Goal: Information Seeking & Learning: Learn about a topic

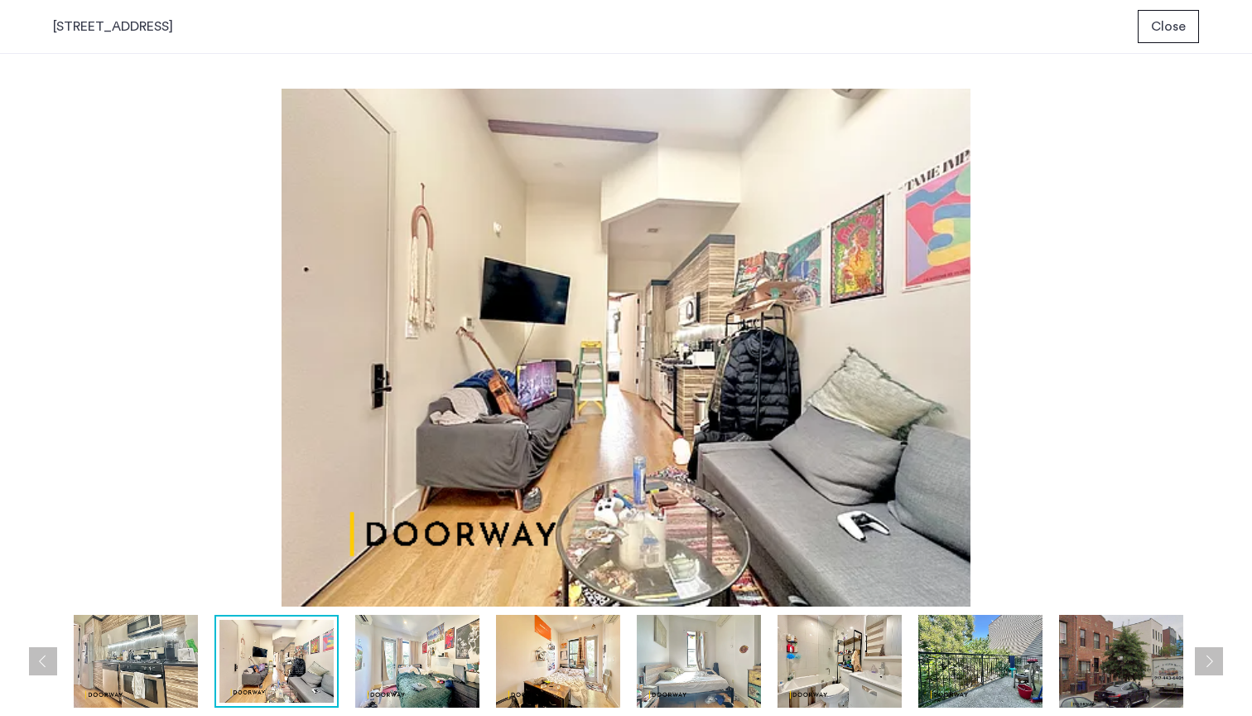
click at [477, 634] on img at bounding box center [417, 661] width 124 height 93
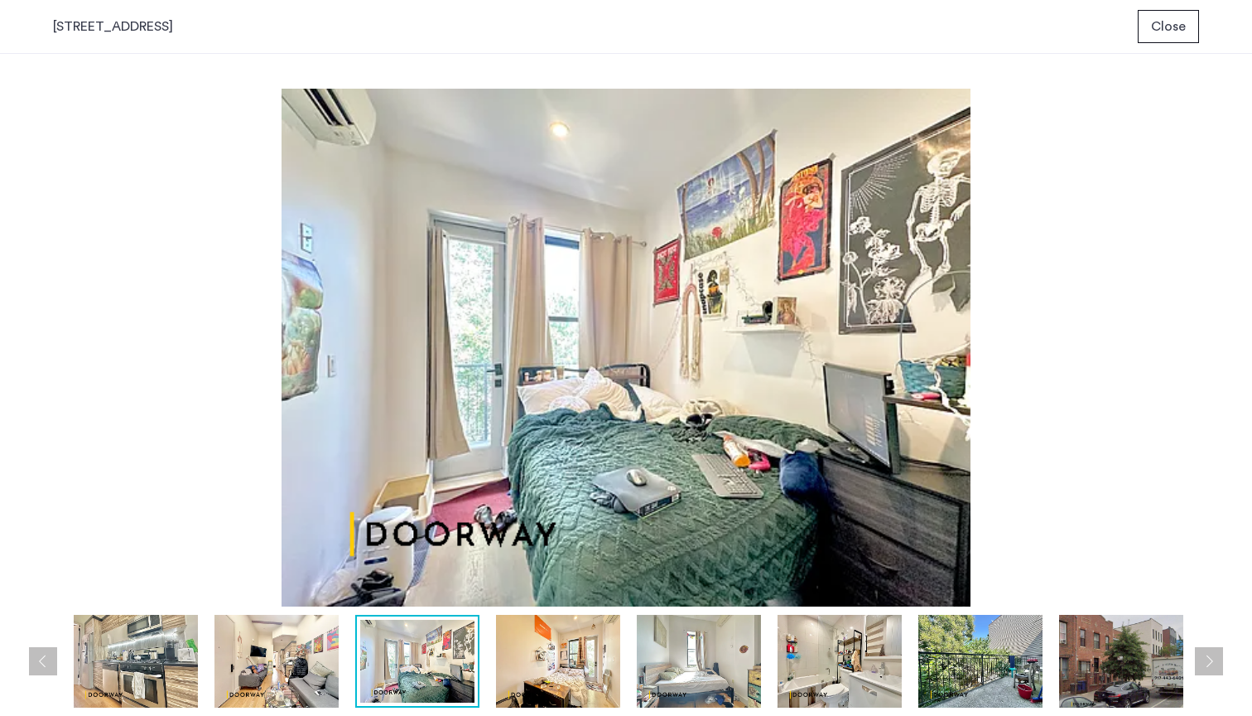
click at [554, 642] on img at bounding box center [558, 661] width 124 height 93
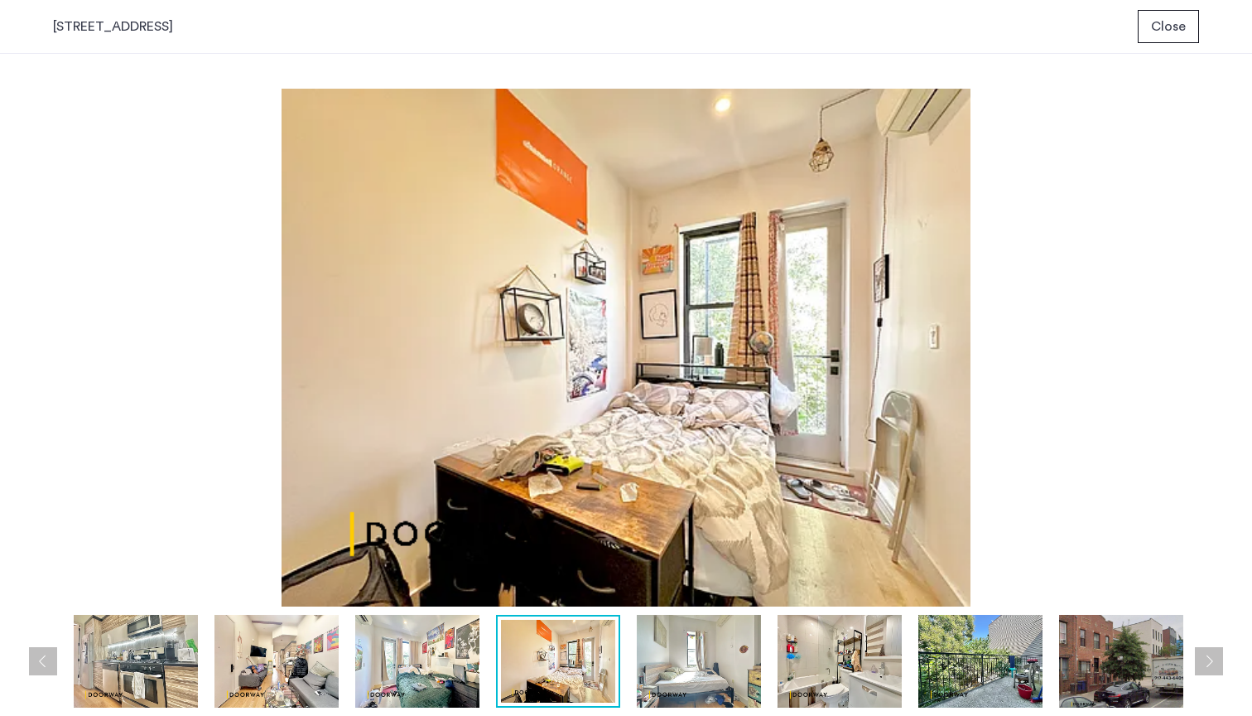
click at [691, 646] on img at bounding box center [699, 661] width 124 height 93
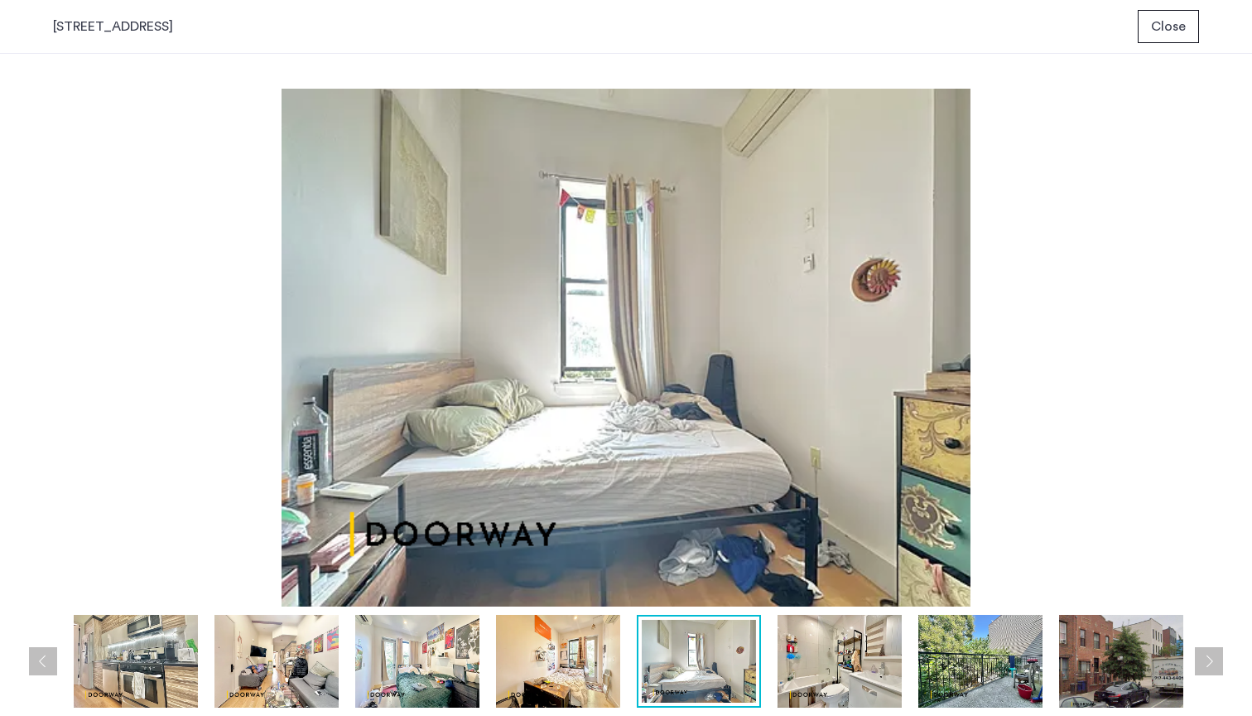
click at [775, 662] on div at bounding box center [630, 661] width 1155 height 93
click at [810, 670] on img at bounding box center [840, 661] width 124 height 93
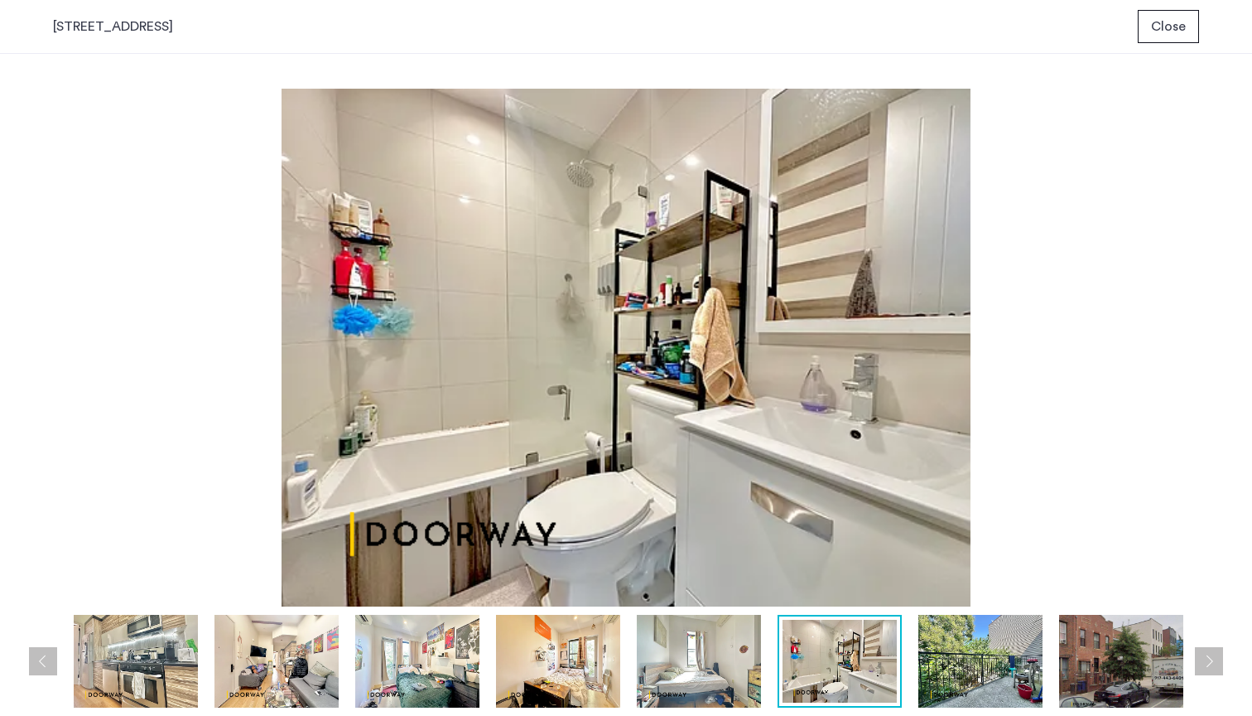
click at [721, 670] on img at bounding box center [699, 661] width 124 height 93
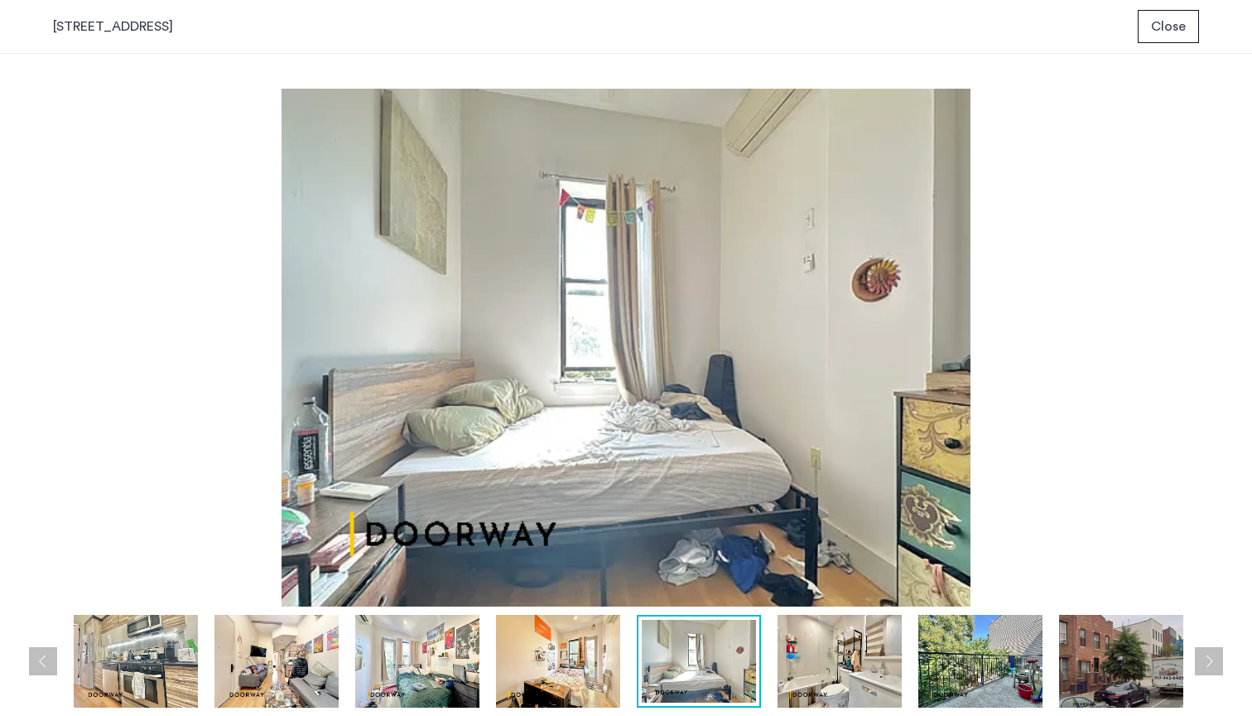
click at [807, 682] on img at bounding box center [840, 661] width 124 height 93
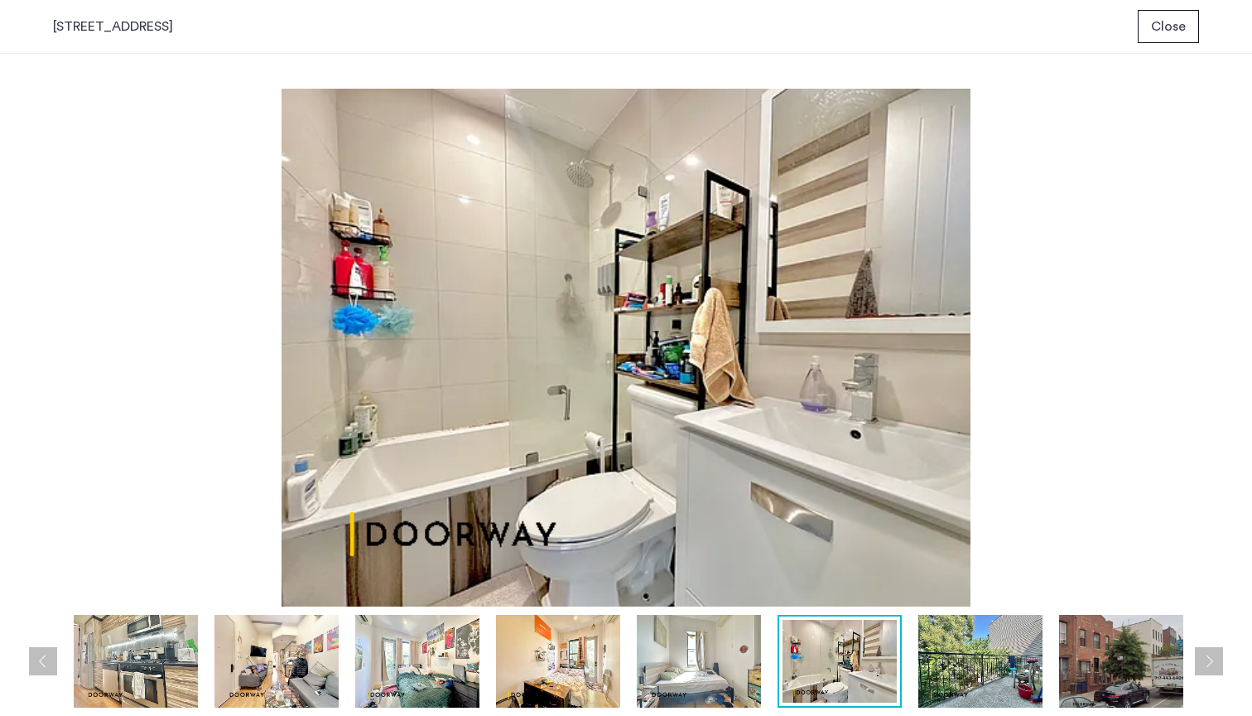
click at [944, 668] on img at bounding box center [981, 661] width 124 height 93
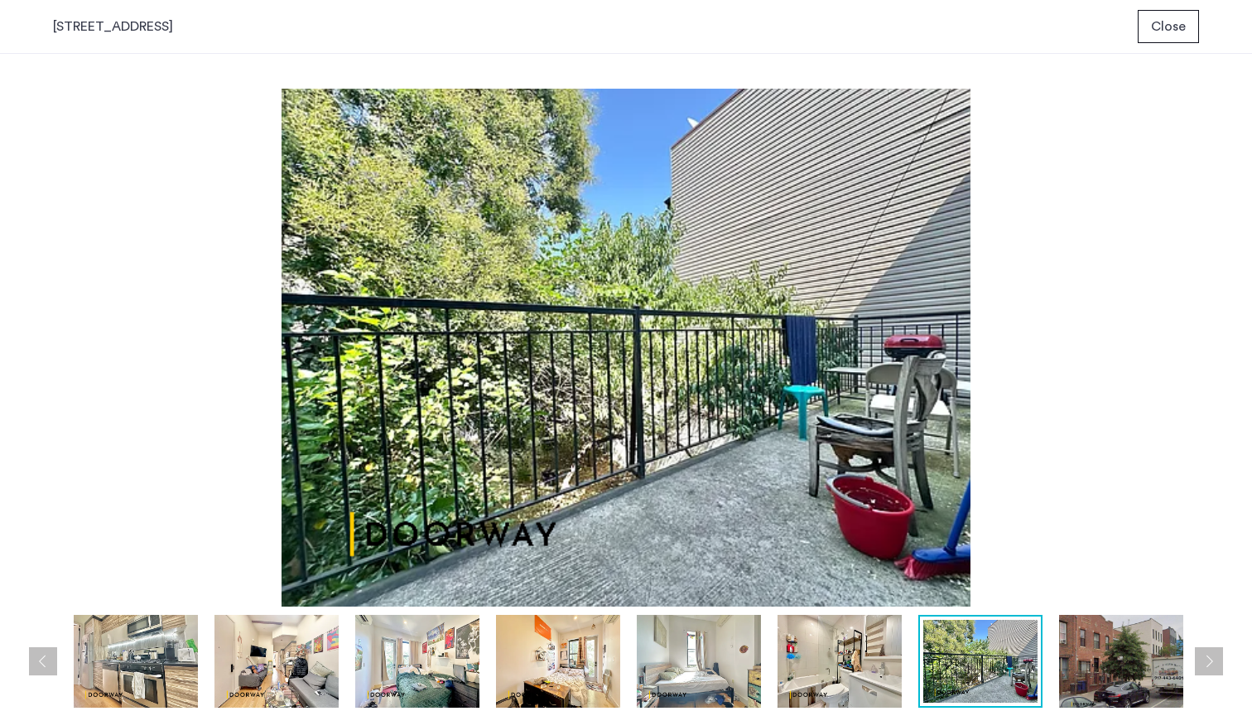
click at [1112, 673] on img at bounding box center [1121, 661] width 124 height 93
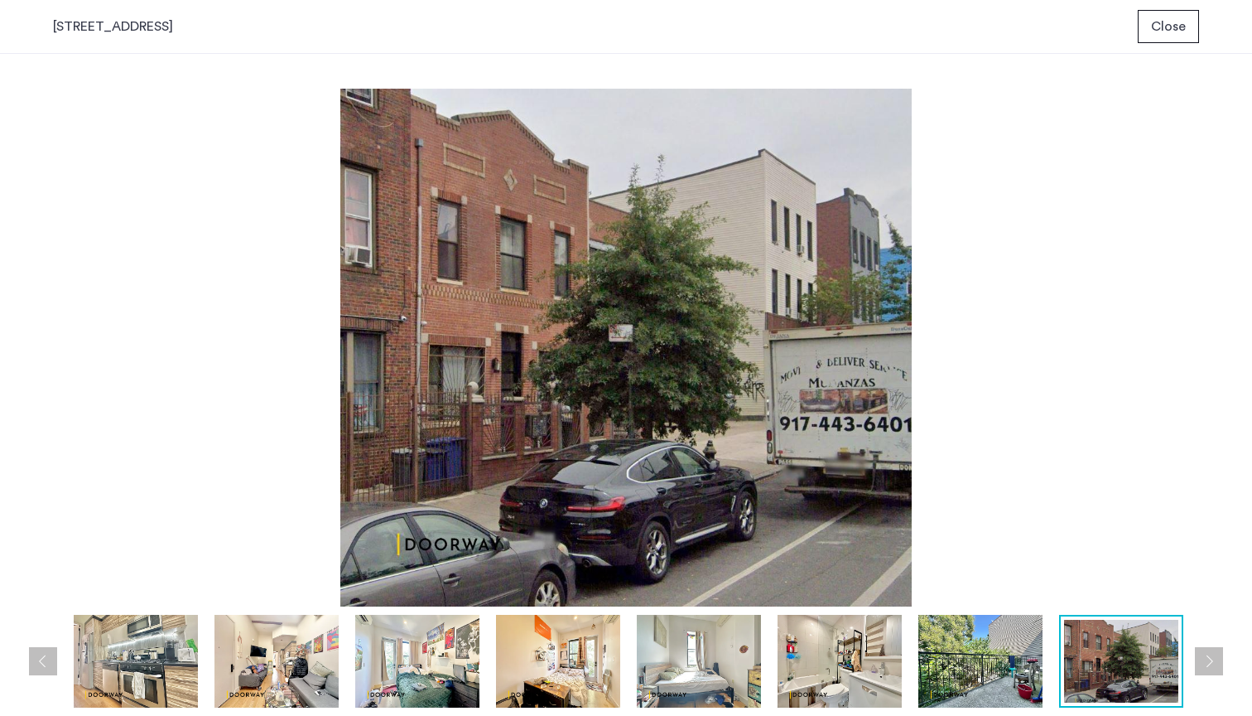
click at [1197, 663] on div at bounding box center [630, 661] width 1155 height 93
click at [1208, 660] on button "Next apartment" at bounding box center [1209, 661] width 28 height 28
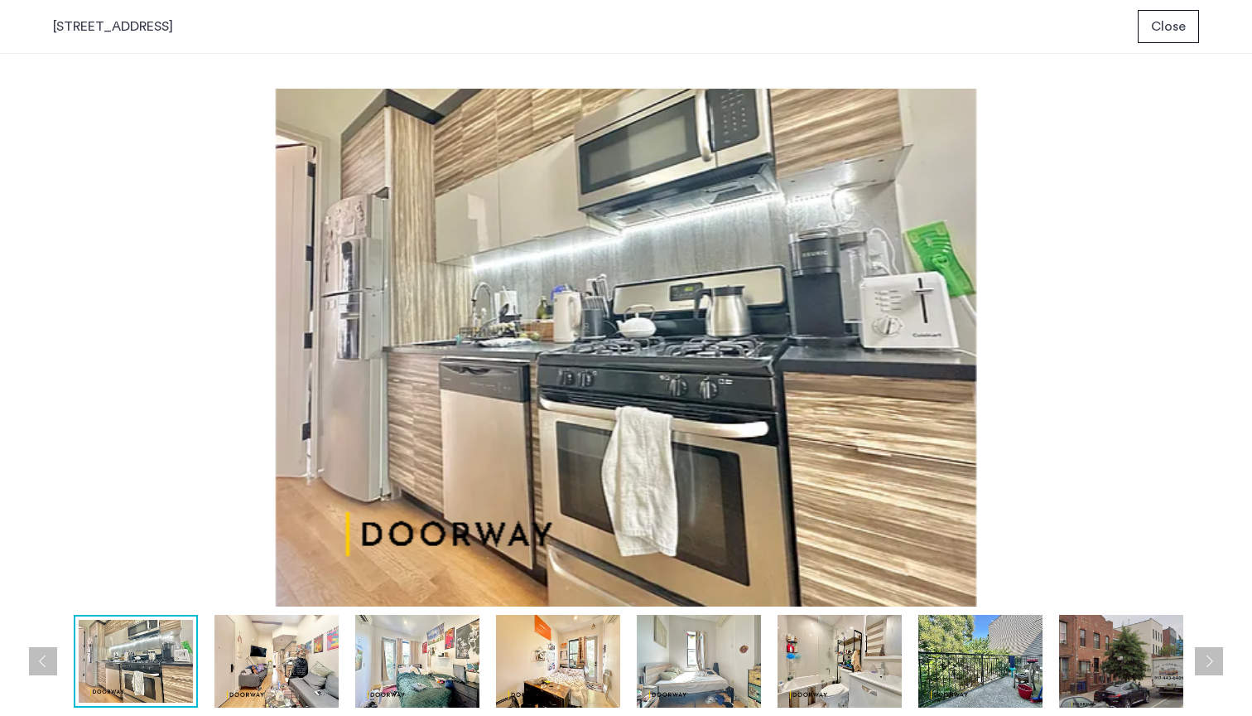
click at [1208, 660] on button "Next apartment" at bounding box center [1209, 661] width 28 height 28
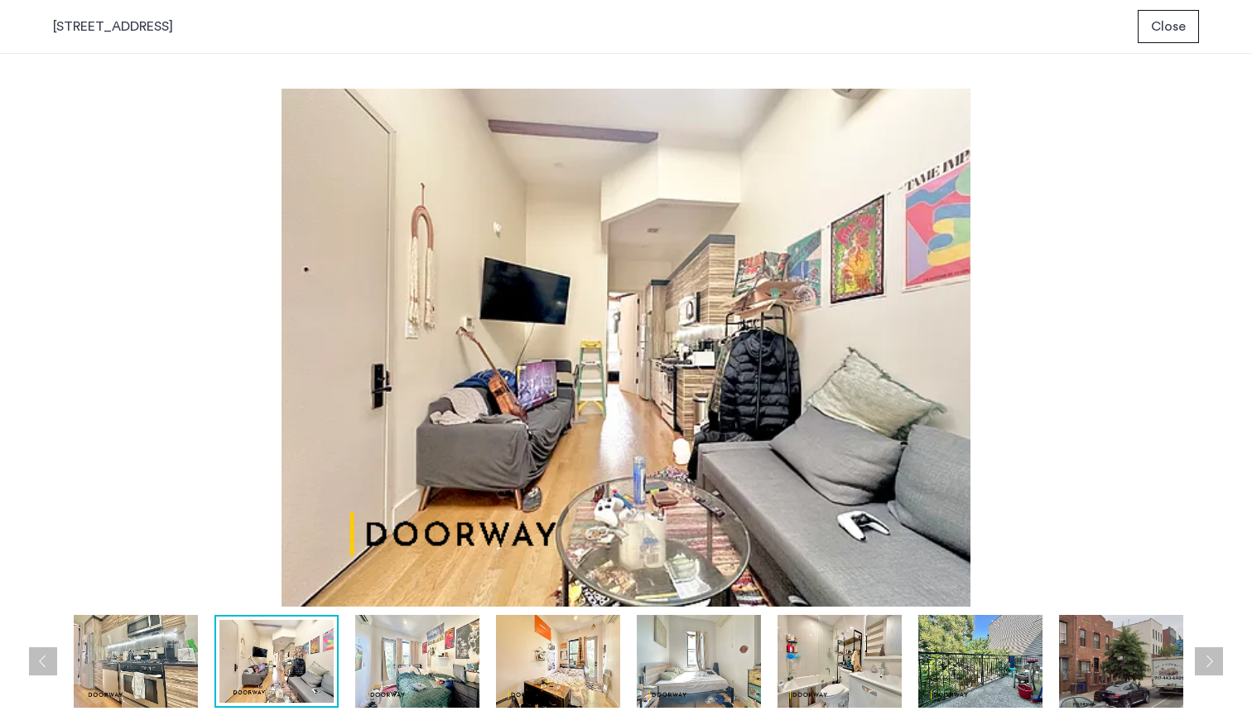
click at [1208, 660] on button "Next apartment" at bounding box center [1209, 661] width 28 height 28
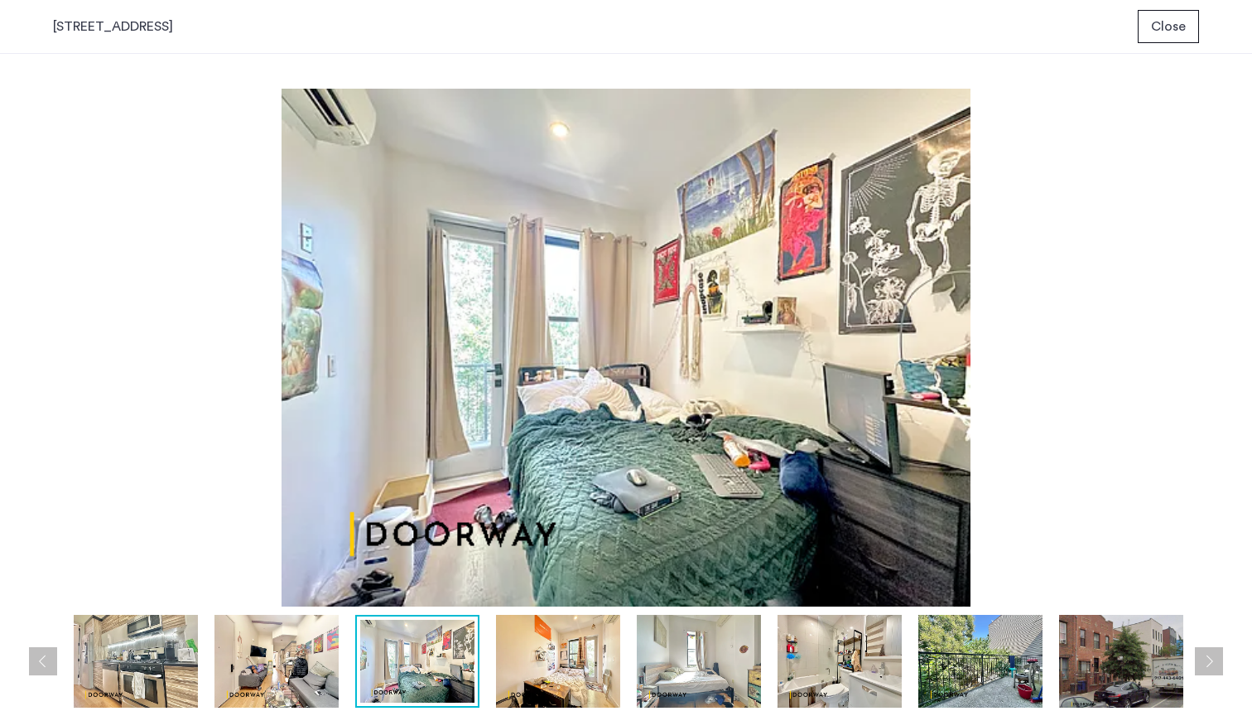
click at [1211, 659] on button "Next apartment" at bounding box center [1209, 661] width 28 height 28
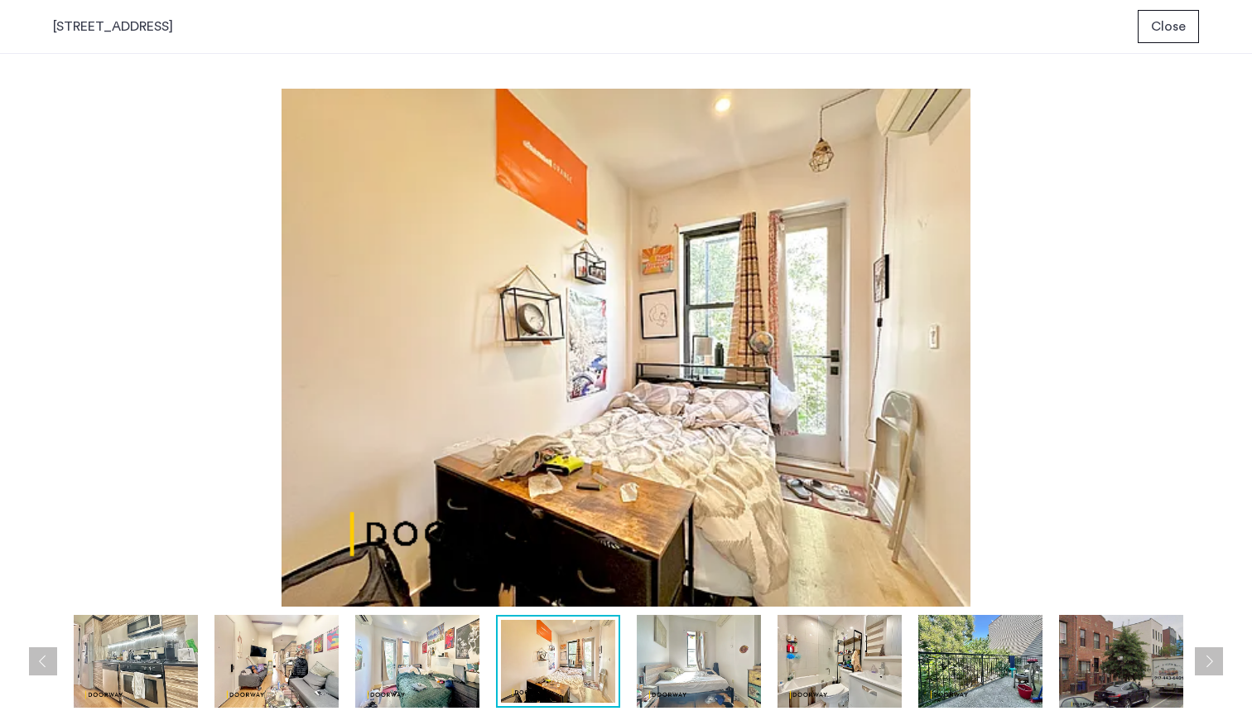
click at [1211, 659] on button "Next apartment" at bounding box center [1209, 661] width 28 height 28
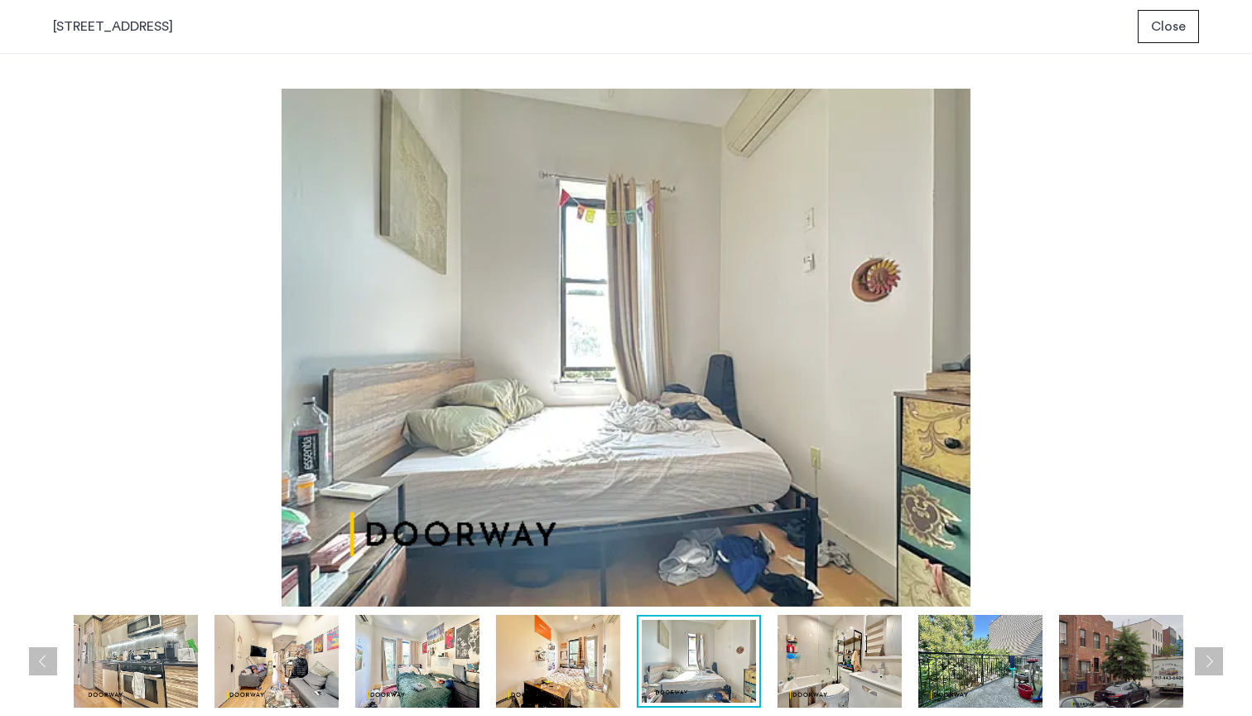
click at [1211, 659] on button "Next apartment" at bounding box center [1209, 661] width 28 height 28
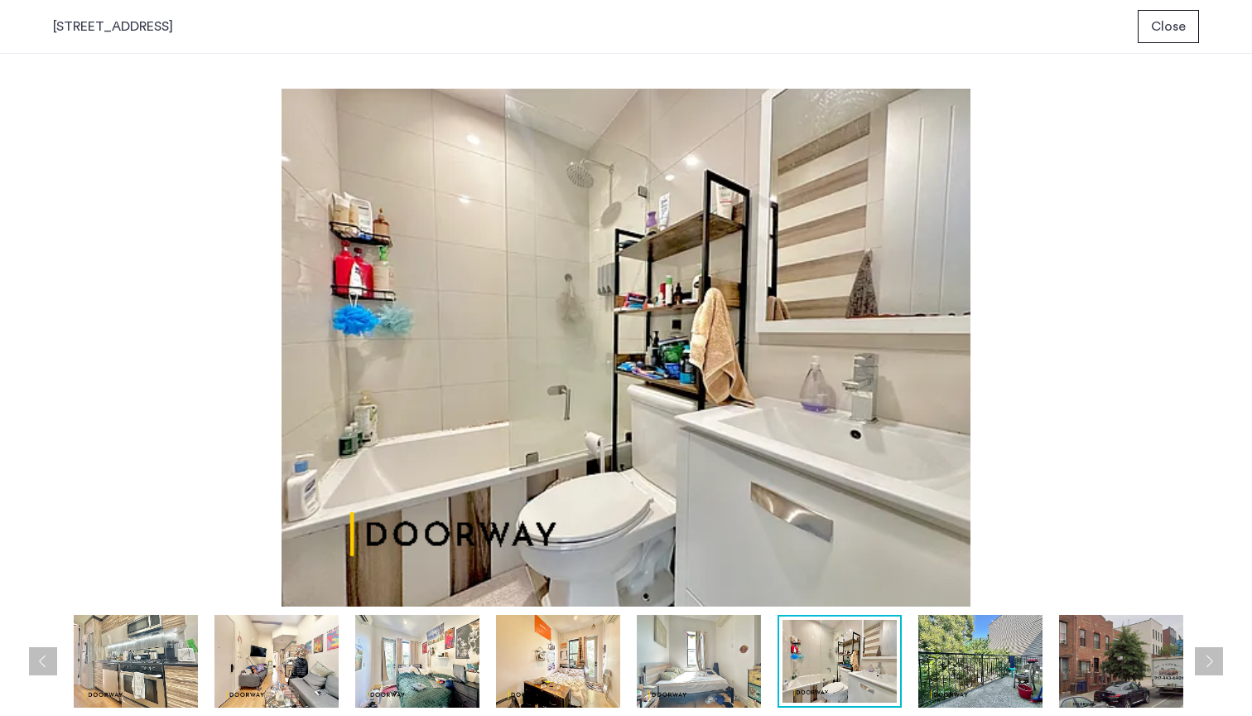
click at [1155, 48] on div "[STREET_ADDRESS] Close" at bounding box center [626, 27] width 1252 height 54
click at [1157, 25] on span "Close" at bounding box center [1168, 27] width 35 height 20
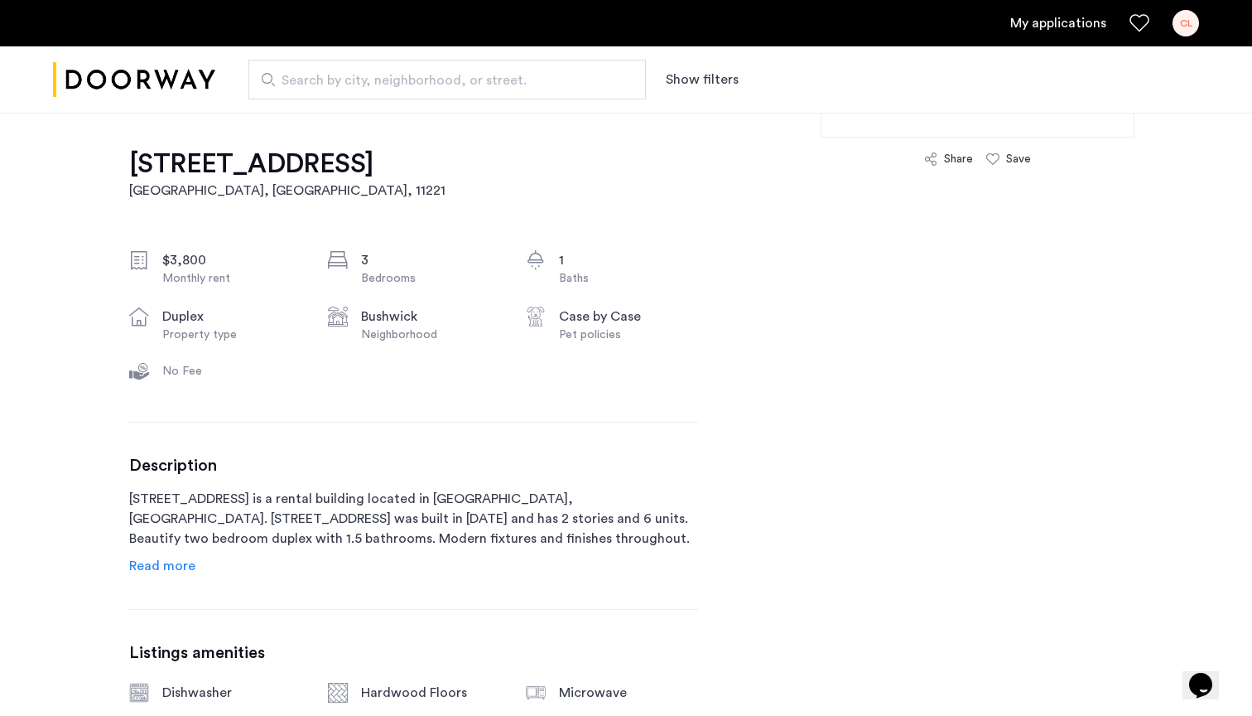
scroll to position [506, 0]
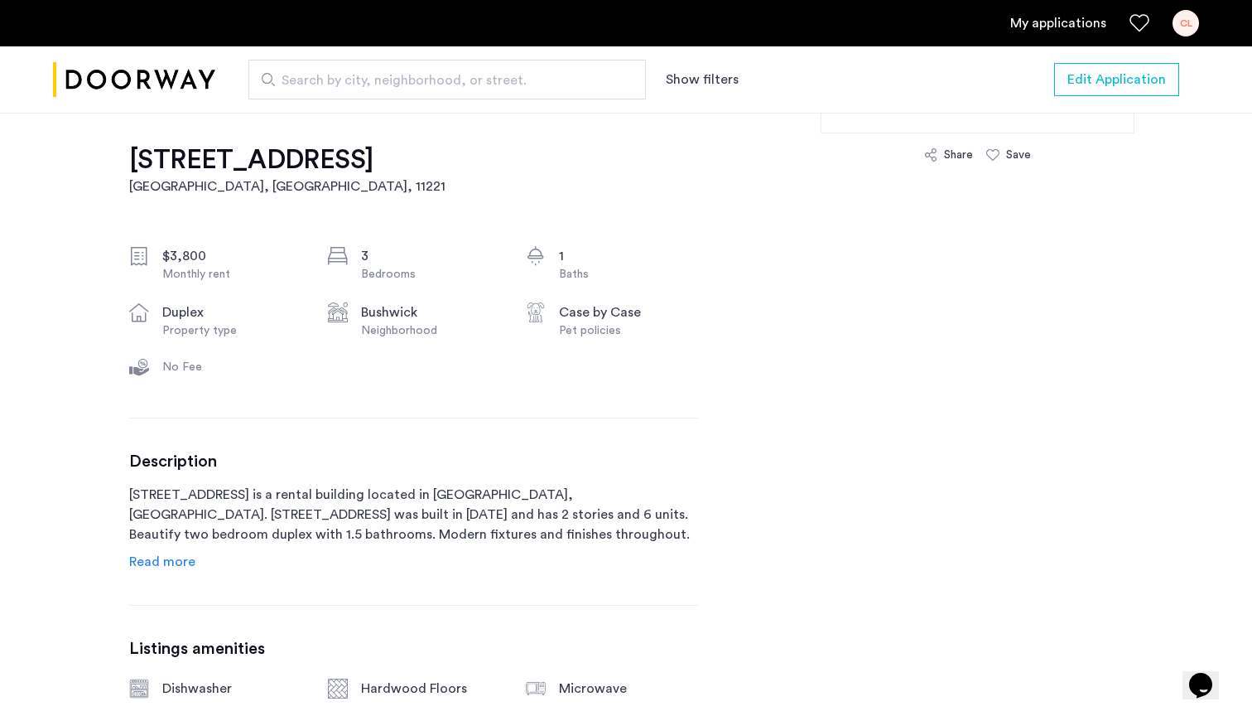
click at [138, 553] on link "Read more" at bounding box center [162, 562] width 66 height 20
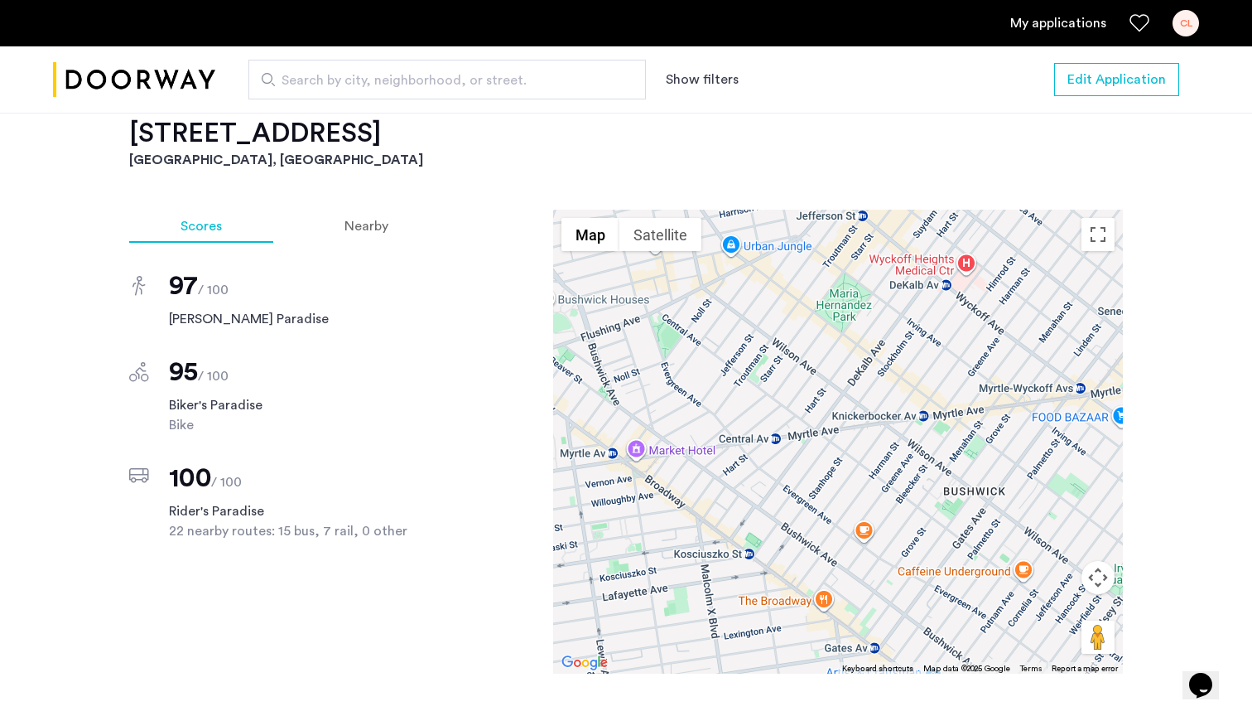
scroll to position [1633, 0]
click at [360, 244] on div "97 / 100 [PERSON_NAME] Paradise 95 / 100 Biker's Paradise Bike 100 / 100 Rider'…" at bounding box center [284, 392] width 311 height 298
click at [361, 233] on span "Nearby" at bounding box center [367, 226] width 44 height 13
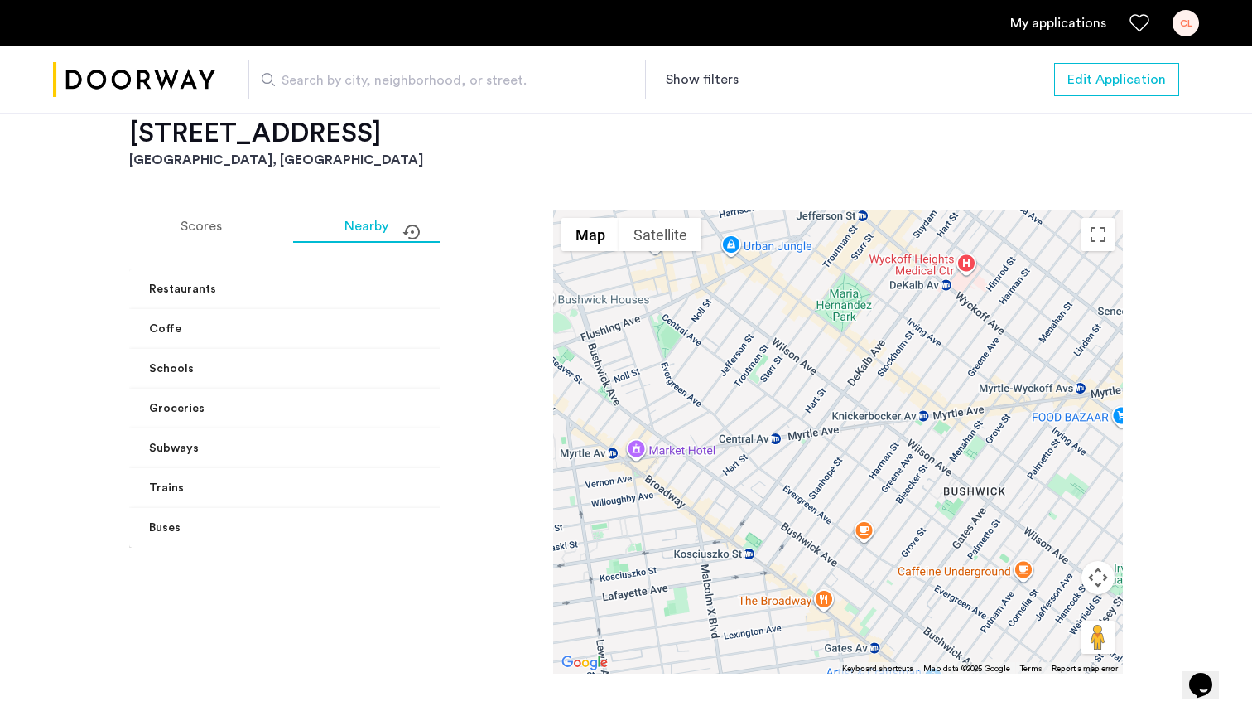
click at [359, 279] on mat-expansion-panel-header "Restaurants" at bounding box center [306, 289] width 355 height 40
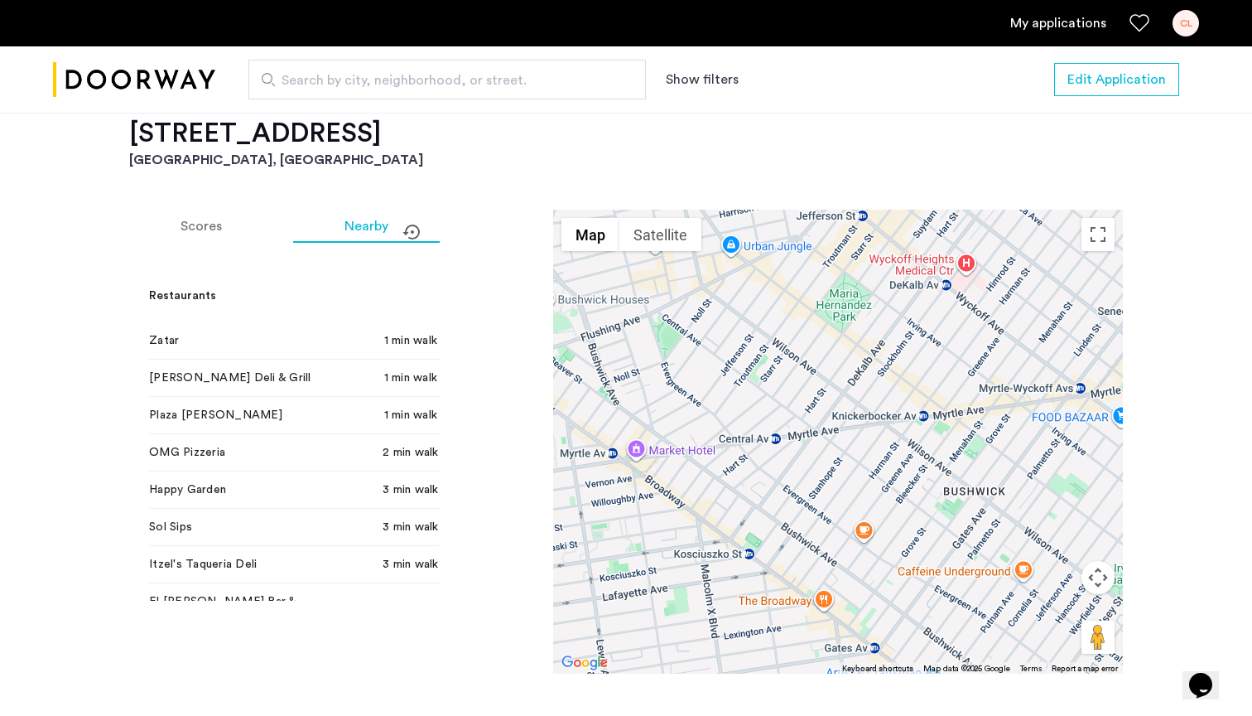
click at [356, 282] on mat-expansion-panel-header "Restaurants" at bounding box center [306, 295] width 355 height 53
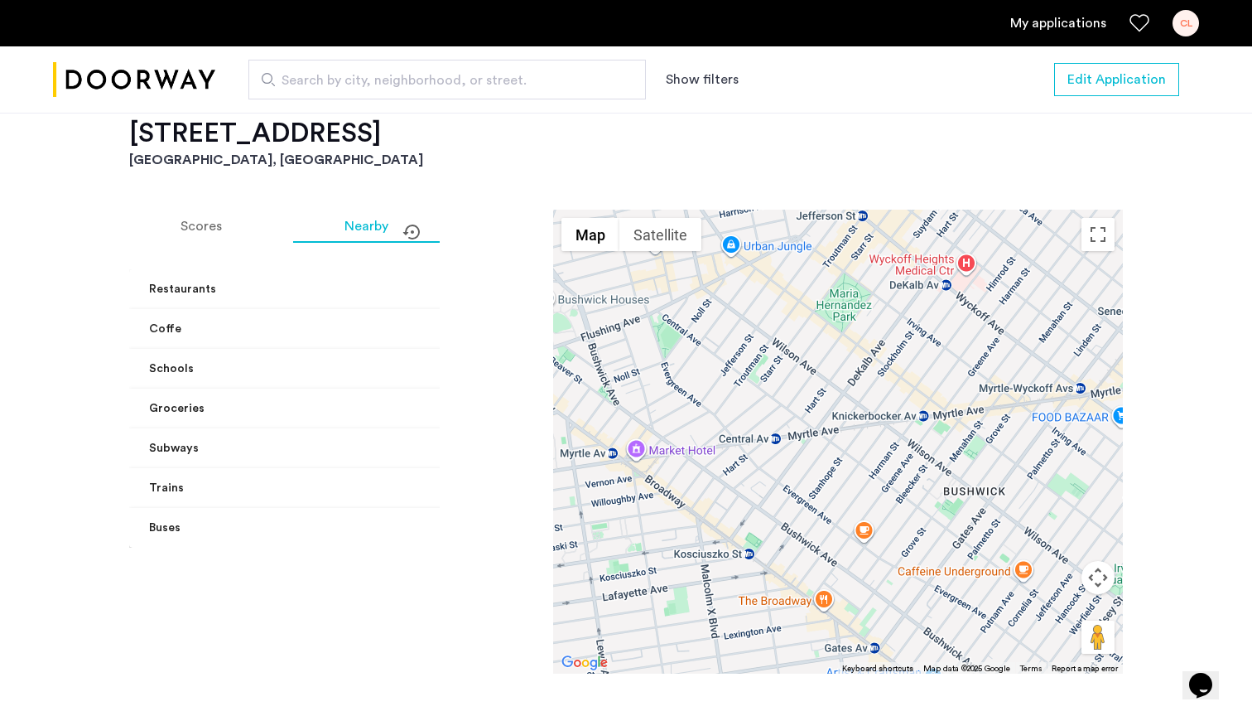
click at [319, 324] on mat-panel-title "Coffe" at bounding box center [297, 329] width 296 height 17
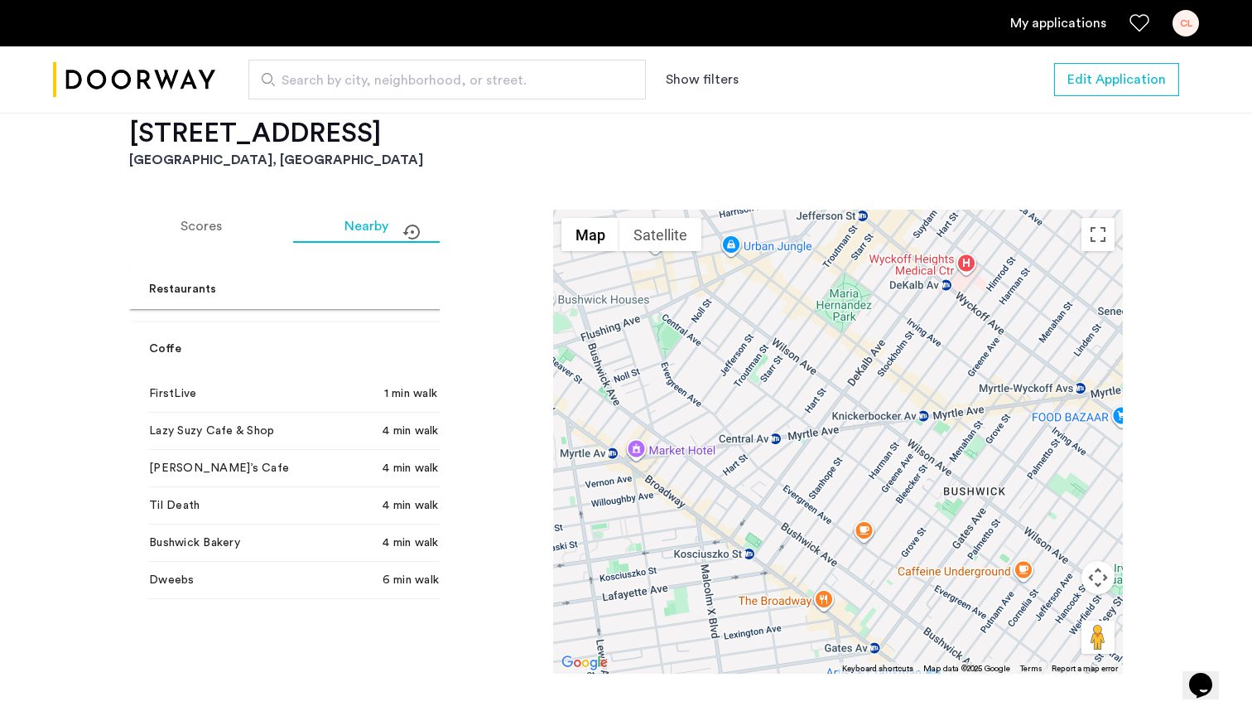
click at [306, 340] on mat-panel-title "Coffe" at bounding box center [297, 348] width 296 height 17
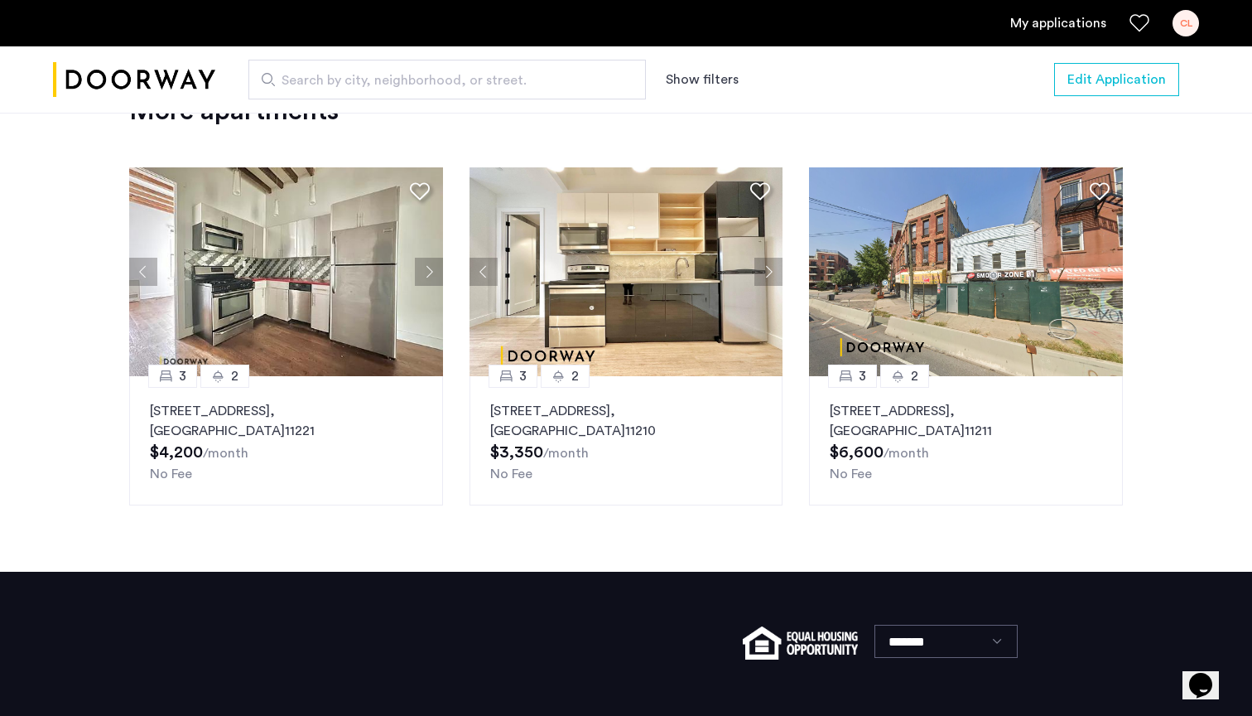
scroll to position [2297, 0]
